Goal: Task Accomplishment & Management: Complete application form

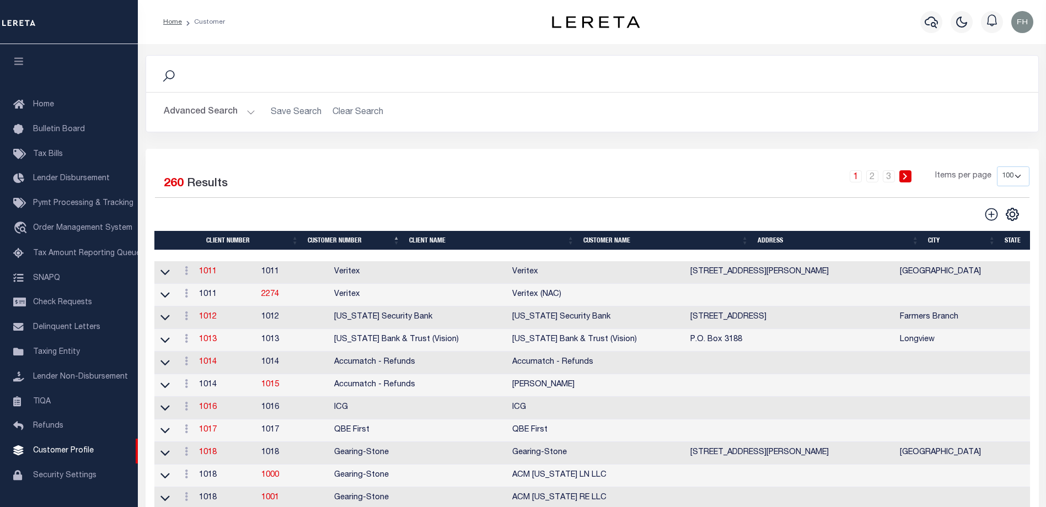
scroll to position [30, 0]
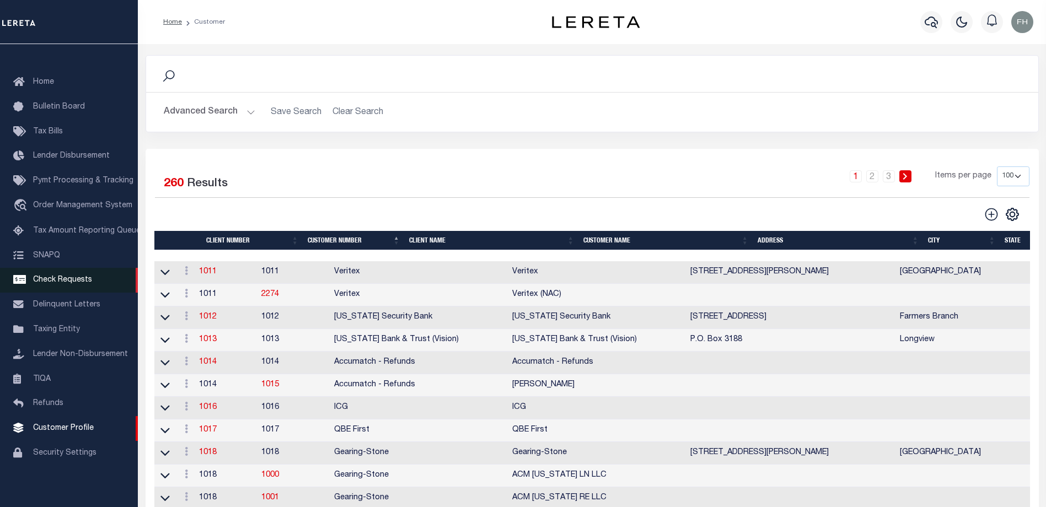
click at [63, 277] on span "Check Requests" at bounding box center [62, 280] width 59 height 8
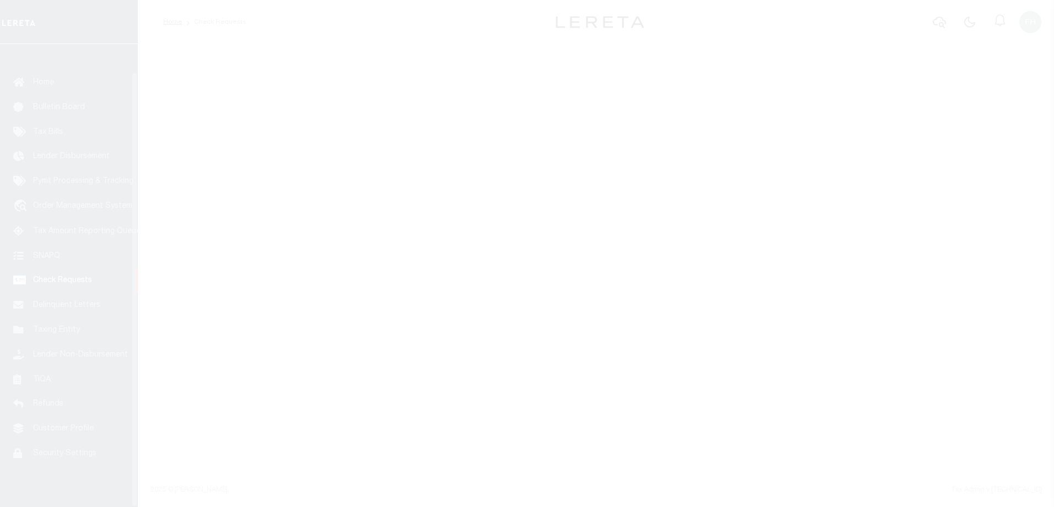
scroll to position [30, 0]
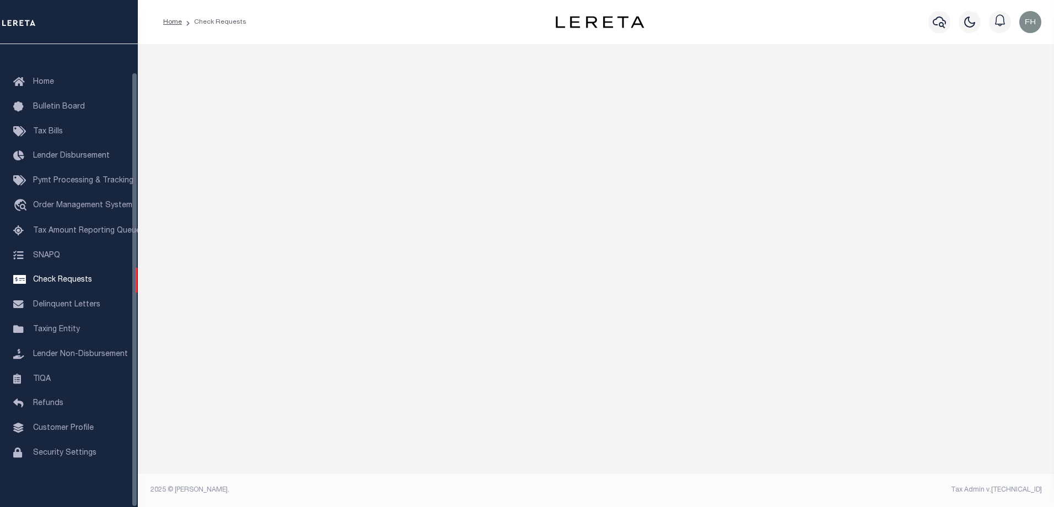
select select "50"
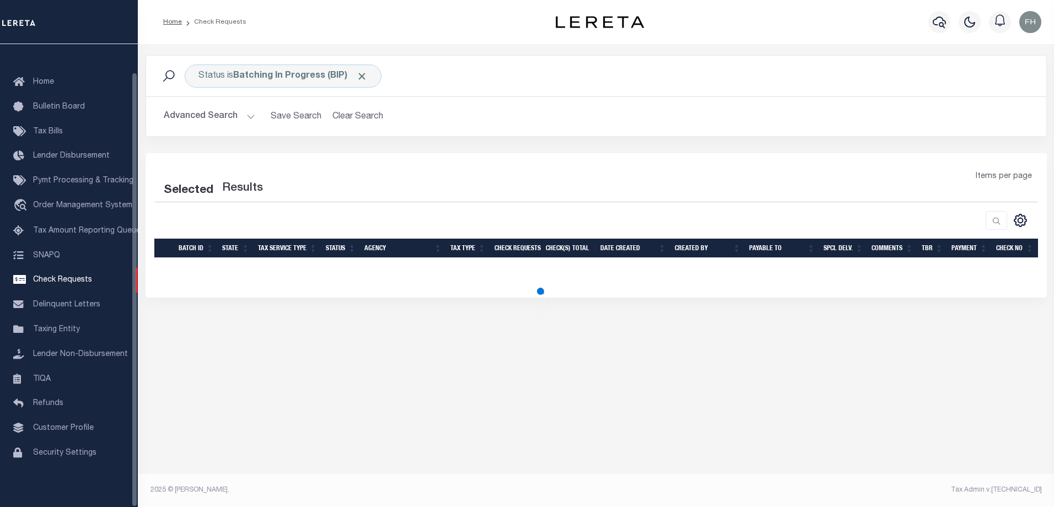
select select "50"
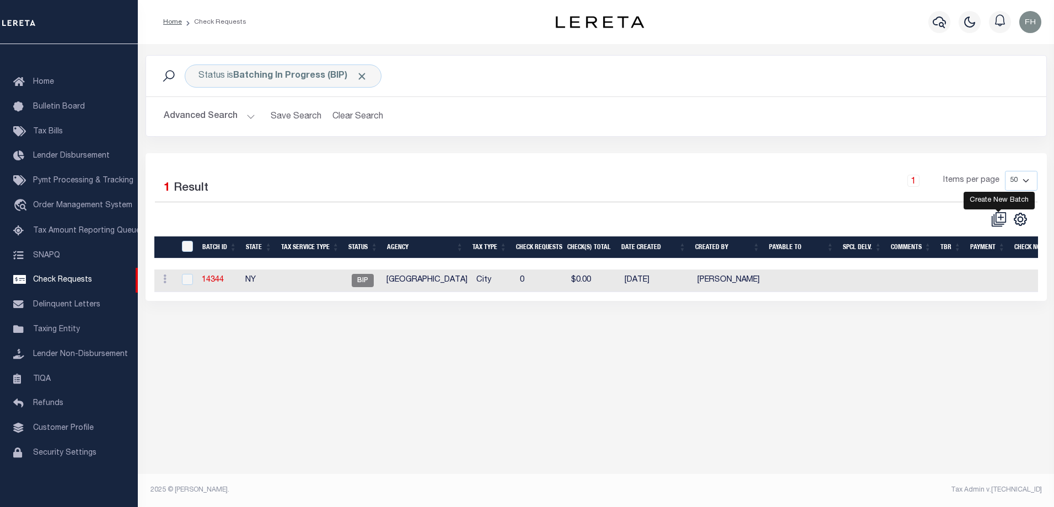
click at [1002, 218] on icon at bounding box center [1001, 217] width 6 height 6
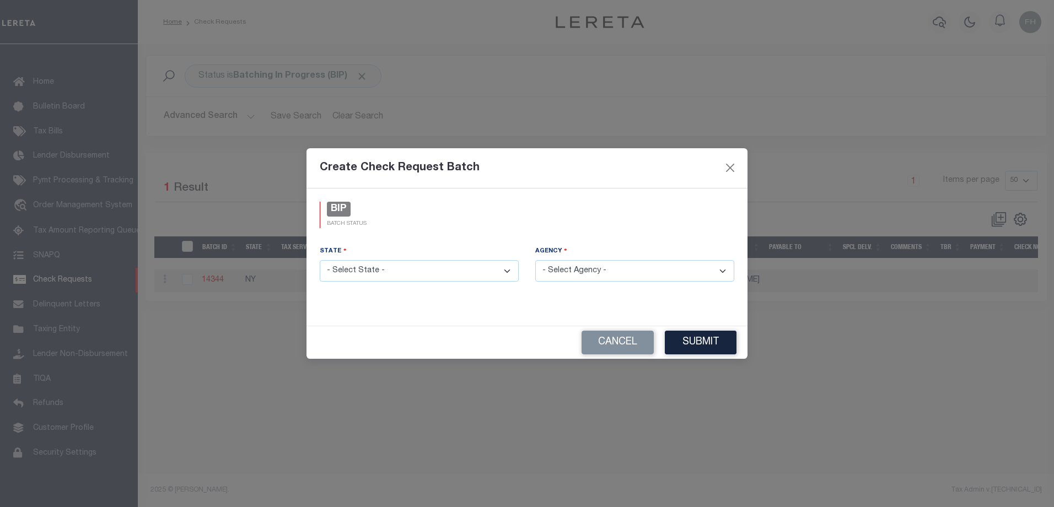
click at [509, 269] on select "- Select State - [US_STATE] AL AR AZ CA CO [GEOGRAPHIC_DATA] [GEOGRAPHIC_DATA] …" at bounding box center [419, 271] width 199 height 22
select select "NY"
click at [320, 260] on select "- Select State - [US_STATE] AL AR AZ CA CO [GEOGRAPHIC_DATA] [GEOGRAPHIC_DATA] …" at bounding box center [419, 271] width 199 height 22
click at [724, 270] on select "- Select Agency - [PERSON_NAME][GEOGRAPHIC_DATA] - [GEOGRAPHIC_DATA] [PERSON_NA…" at bounding box center [634, 271] width 199 height 22
click at [621, 346] on button "Cancel" at bounding box center [618, 343] width 72 height 24
